Goal: Task Accomplishment & Management: Complete application form

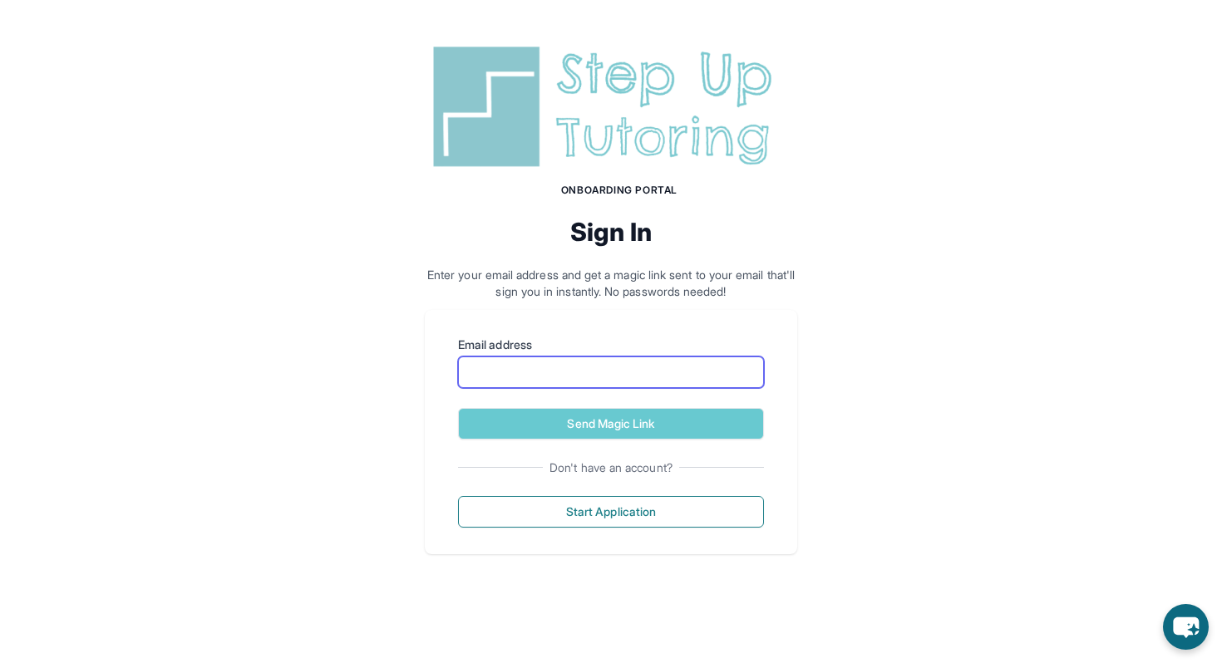
click at [515, 374] on input "Email address" at bounding box center [611, 373] width 306 height 32
type input "**********"
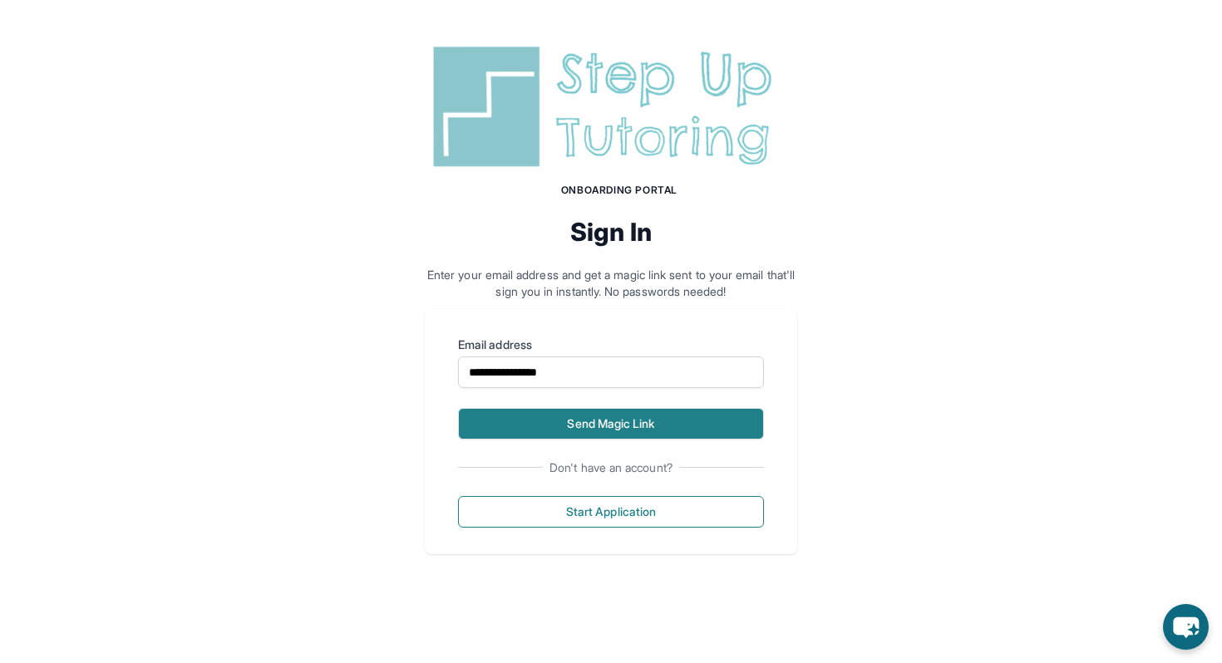
click at [530, 418] on button "Send Magic Link" at bounding box center [611, 424] width 306 height 32
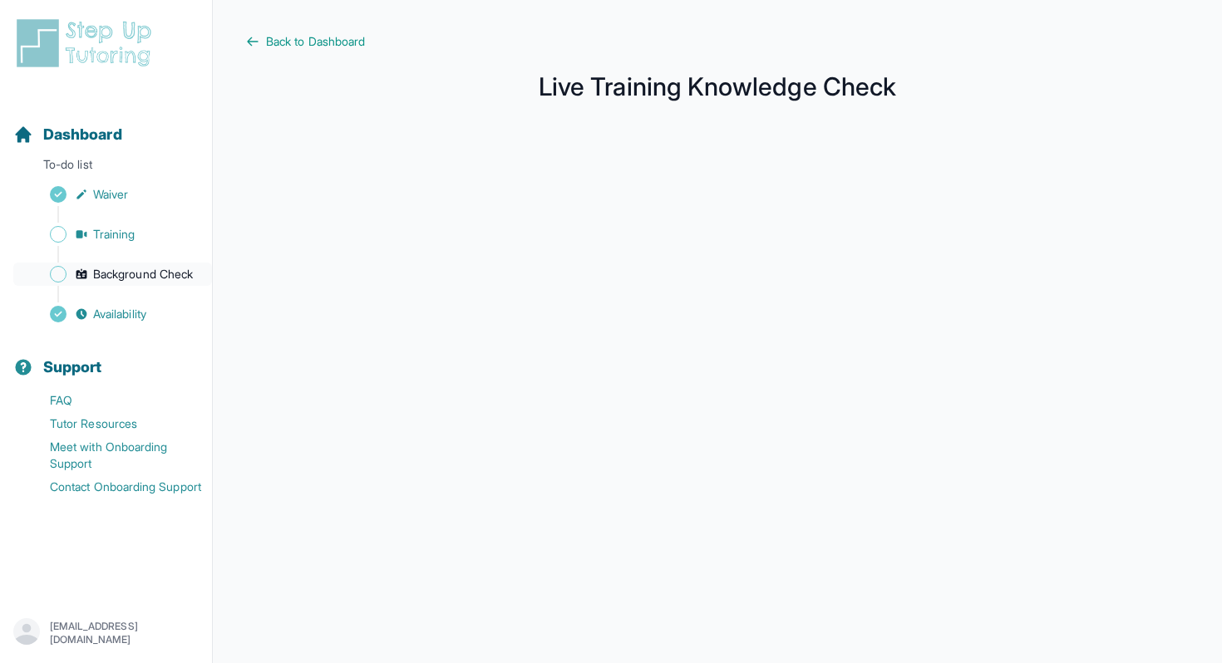
click at [100, 276] on span "Background Check" at bounding box center [143, 274] width 100 height 17
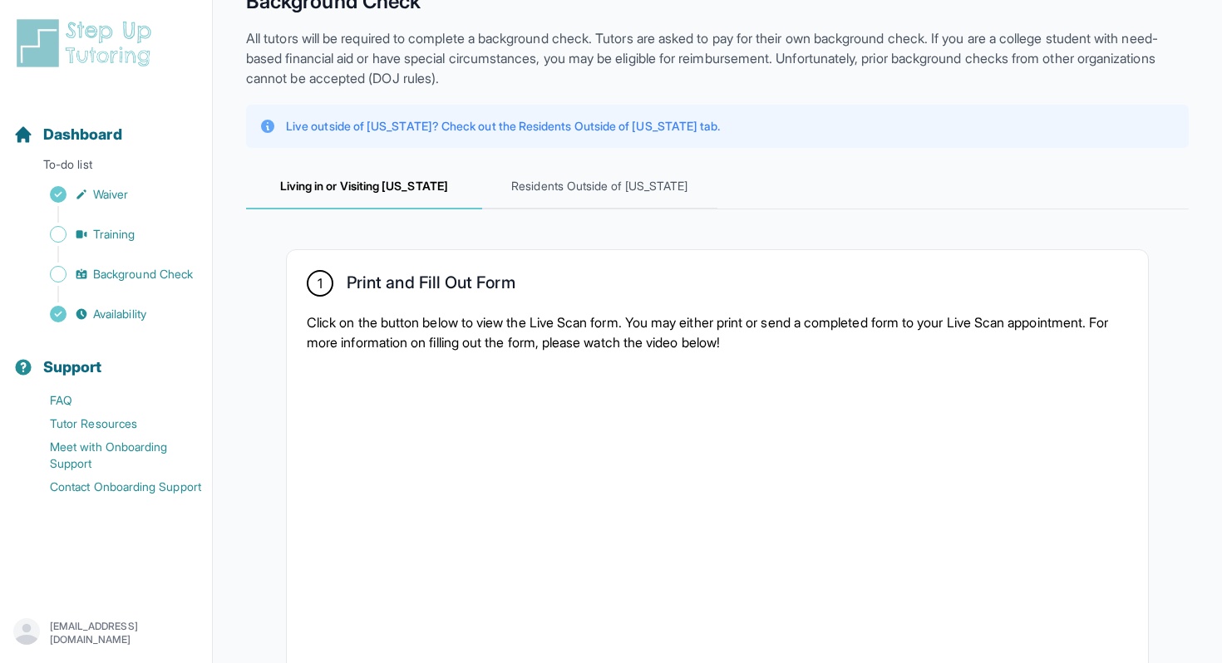
scroll to position [80, 0]
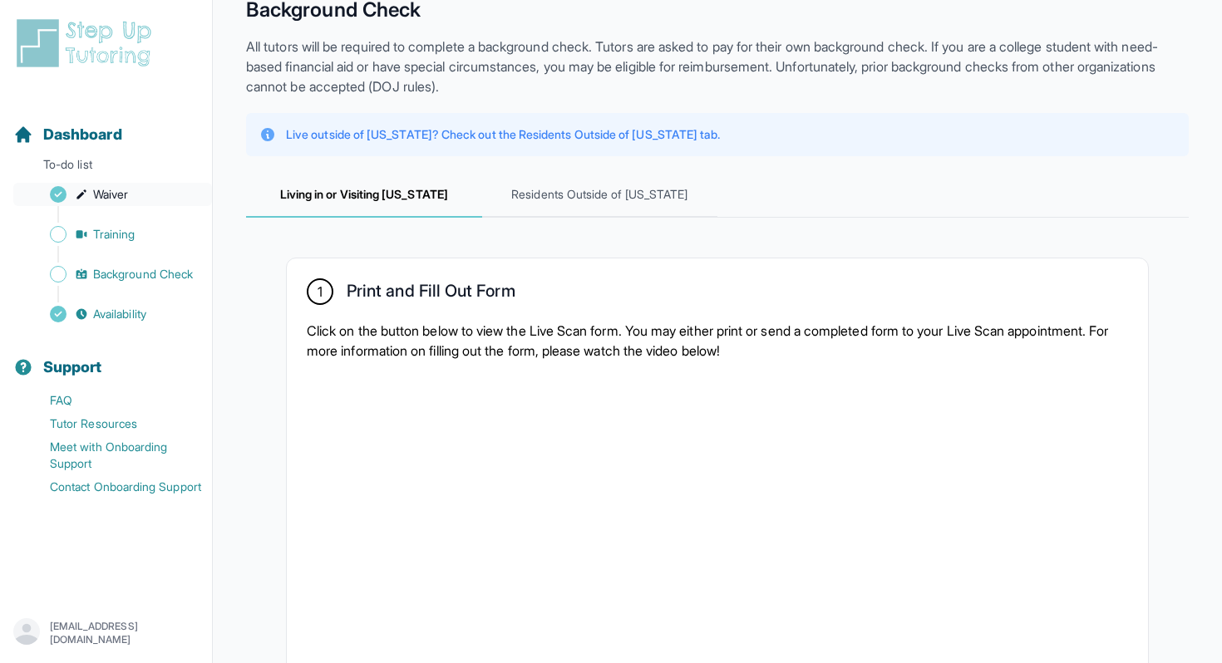
click at [116, 194] on span "Waiver" at bounding box center [110, 194] width 35 height 17
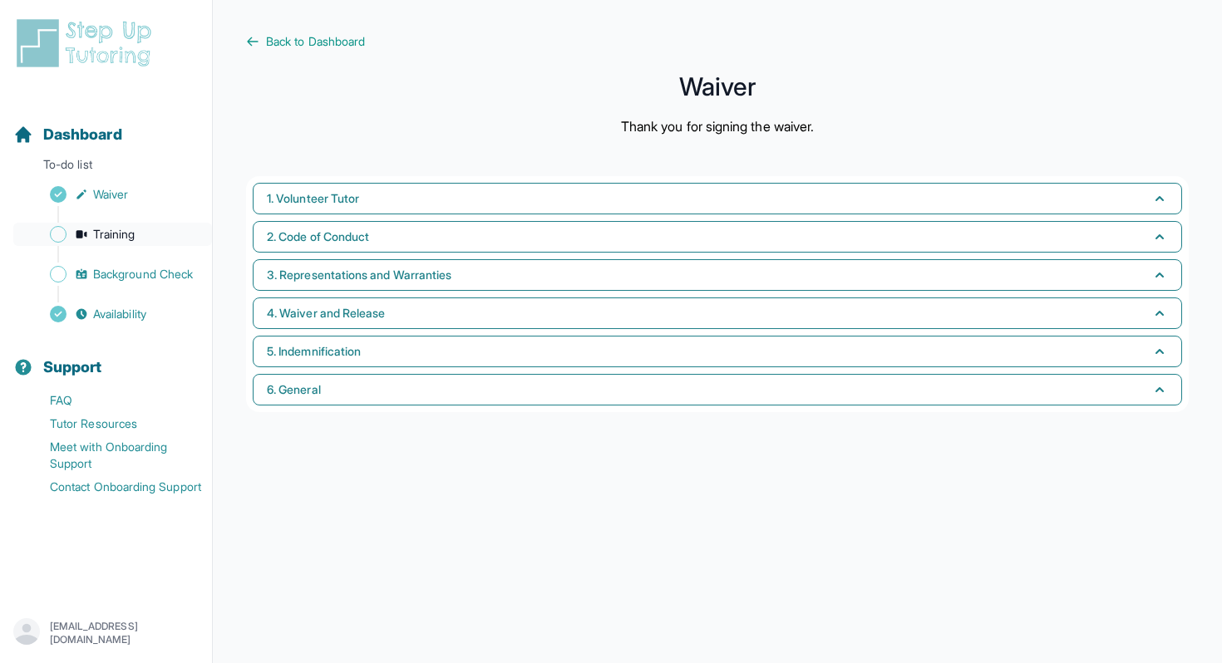
click at [106, 239] on span "Training" at bounding box center [114, 234] width 42 height 17
